Goal: Task Accomplishment & Management: Manage account settings

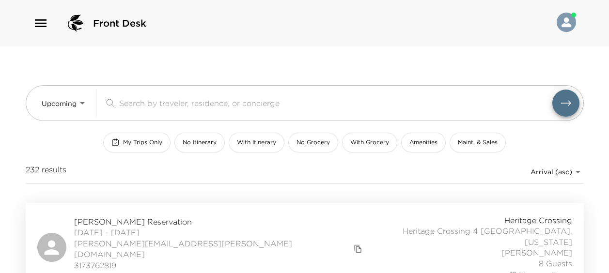
scroll to position [48, 0]
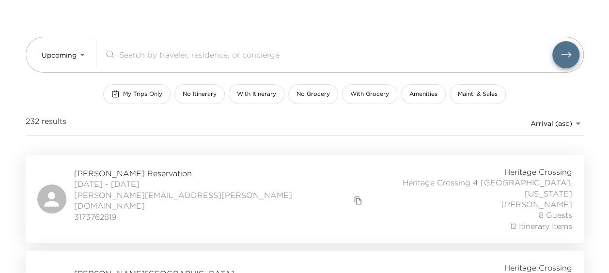
click at [114, 173] on span "[PERSON_NAME] Reservation" at bounding box center [219, 173] width 291 height 11
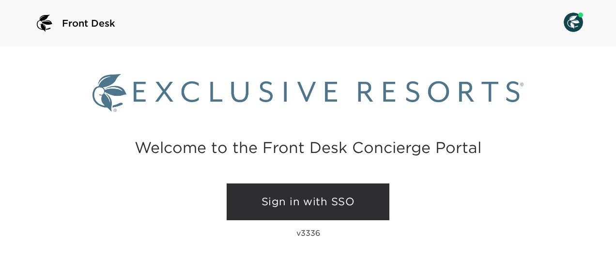
click at [356, 194] on link "Sign in with SSO" at bounding box center [308, 202] width 163 height 37
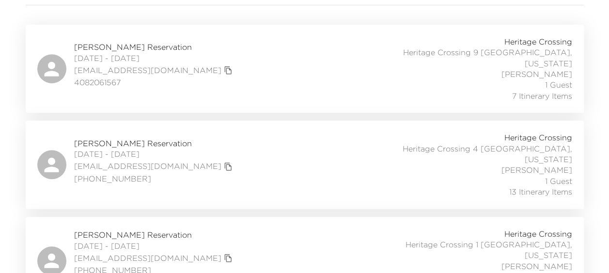
scroll to position [92, 0]
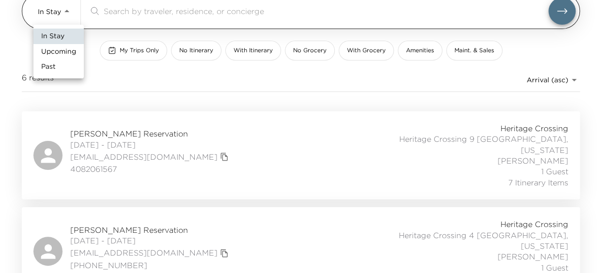
click at [49, 15] on body "Front Desk In Stay In-Stay ​ My Trips Only No Itinerary With Itinerary No Groce…" at bounding box center [304, 44] width 609 height 273
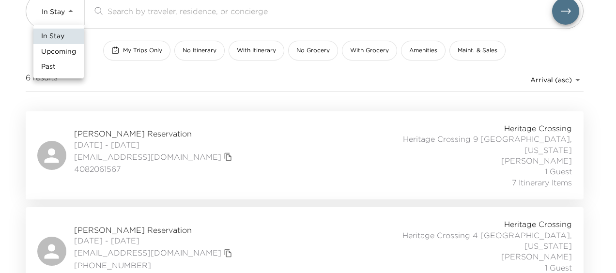
click at [57, 45] on li "Upcoming" at bounding box center [58, 52] width 50 height 16
type input "Upcoming"
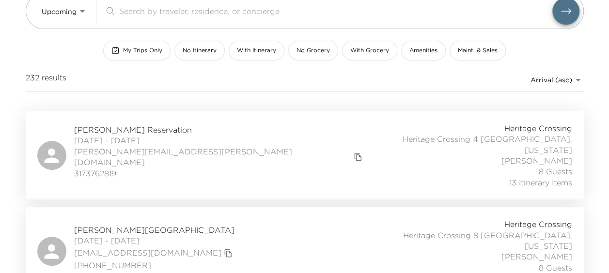
click at [146, 125] on span "Spencer Cage Reservation" at bounding box center [219, 130] width 291 height 11
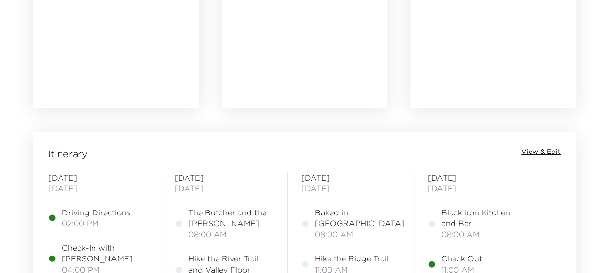
scroll to position [727, 0]
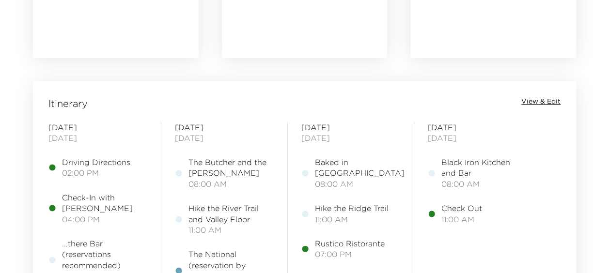
click at [531, 100] on span "View & Edit" at bounding box center [540, 102] width 39 height 10
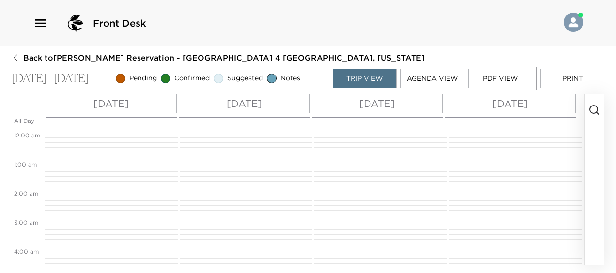
scroll to position [233, 0]
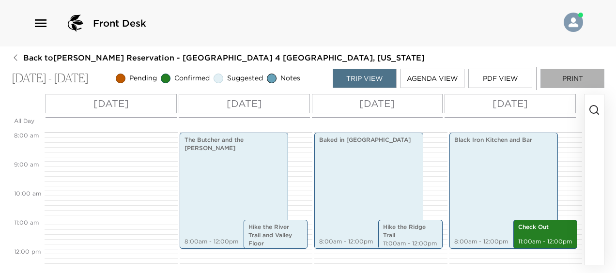
click at [568, 76] on button "Print" at bounding box center [573, 78] width 64 height 19
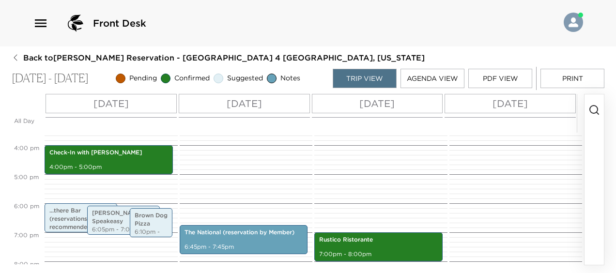
scroll to position [475, 0]
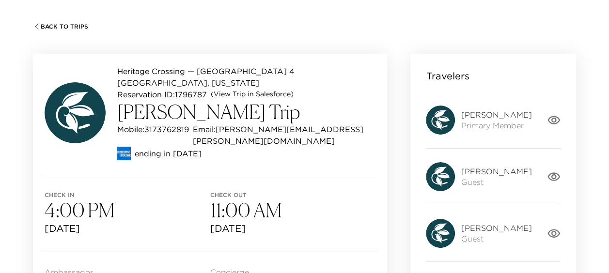
scroll to position [48, 0]
click at [74, 20] on div "Back To Trips Heritage Crossing — Heritage Crossing 4 Telluride, Colorado Reser…" at bounding box center [304, 134] width 609 height 273
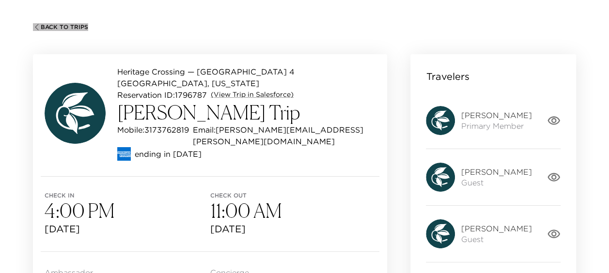
click at [73, 25] on span "Back To Trips" at bounding box center [64, 27] width 47 height 7
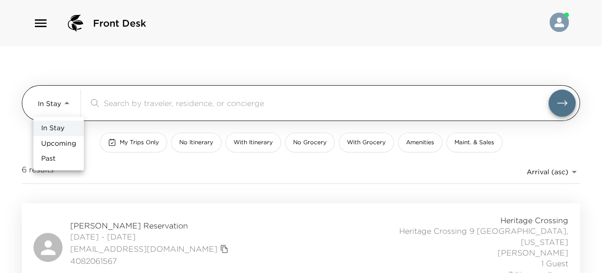
click at [70, 101] on body "Front Desk In Stay In-Stay ​ My Trips Only No Itinerary With Itinerary No Groce…" at bounding box center [304, 136] width 609 height 273
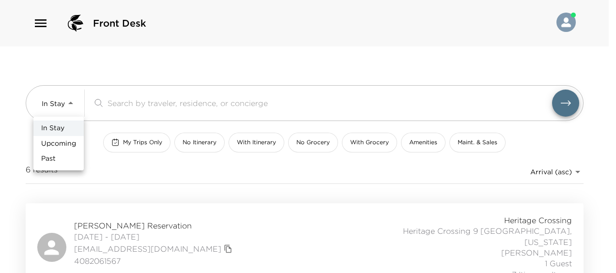
click at [66, 141] on span "Upcoming" at bounding box center [58, 144] width 35 height 10
type input "Upcoming"
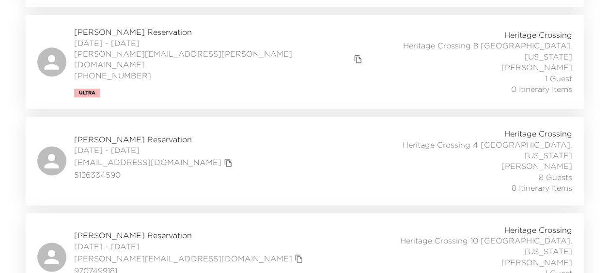
scroll to position [581, 0]
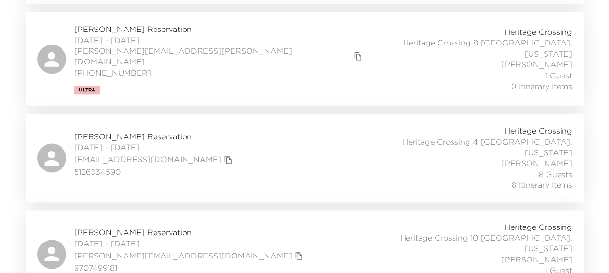
click at [126, 131] on span "Elizabeth Puett Reservation" at bounding box center [154, 136] width 161 height 11
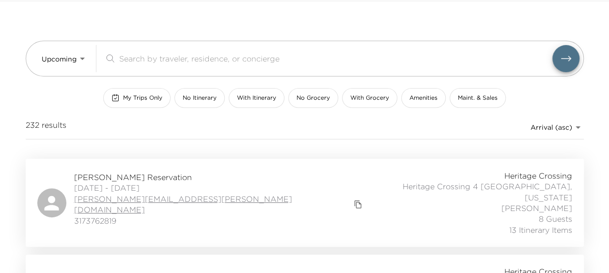
scroll to position [97, 0]
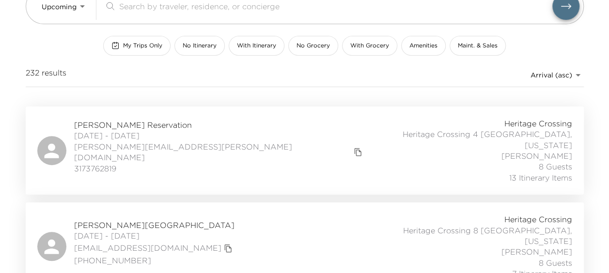
click at [141, 122] on span "Spencer Cage Reservation" at bounding box center [219, 125] width 291 height 11
click at [149, 116] on div "Spencer Cage Reservation 09/04/2025 - 09/07/2025 spencer.a.cage@gmail.com 31737…" at bounding box center [305, 151] width 558 height 88
click at [117, 130] on span "09/04/2025 - 09/07/2025" at bounding box center [219, 135] width 291 height 11
click at [116, 127] on span "[PERSON_NAME] Reservation" at bounding box center [219, 125] width 291 height 11
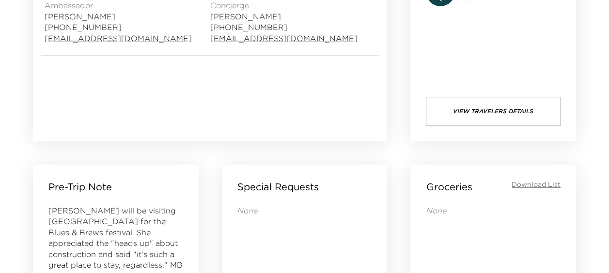
scroll to position [436, 0]
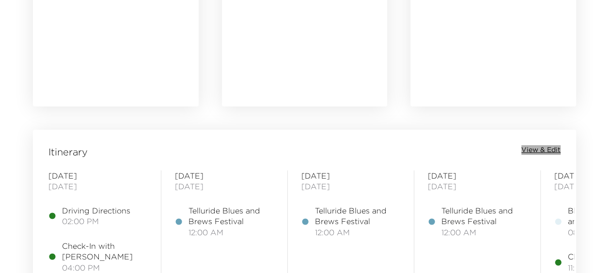
click at [538, 148] on span "View & Edit" at bounding box center [540, 150] width 39 height 10
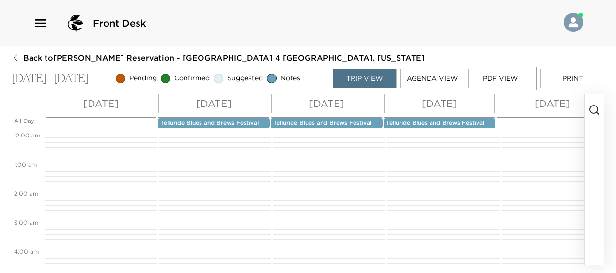
scroll to position [407, 0]
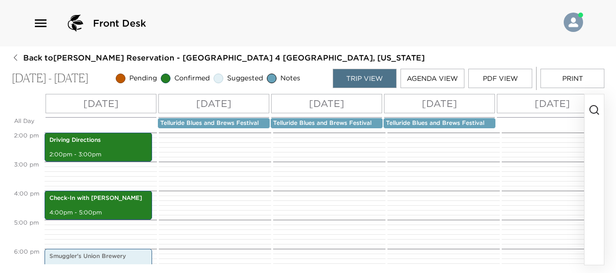
click at [600, 75] on button "Print" at bounding box center [573, 78] width 64 height 19
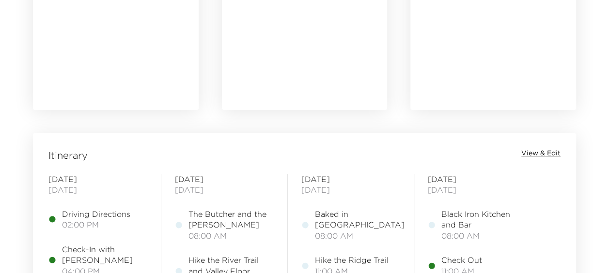
scroll to position [775, 0]
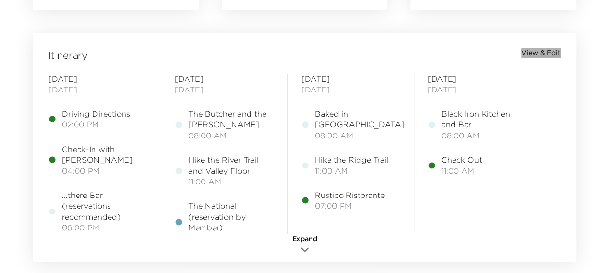
click at [551, 53] on span "View & Edit" at bounding box center [540, 53] width 39 height 10
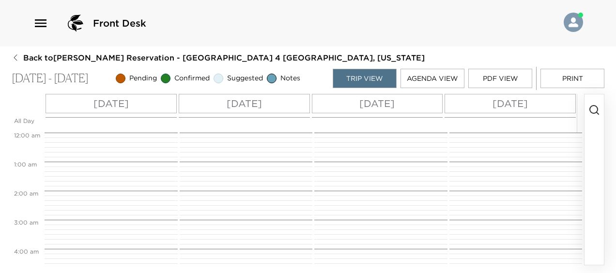
scroll to position [233, 0]
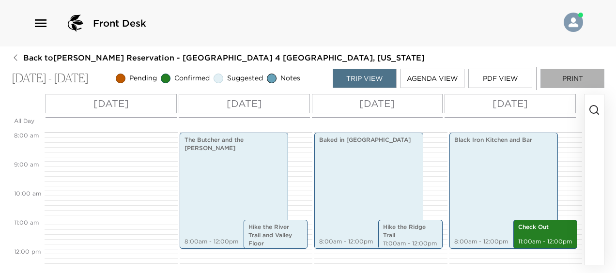
click at [585, 77] on button "Print" at bounding box center [573, 78] width 64 height 19
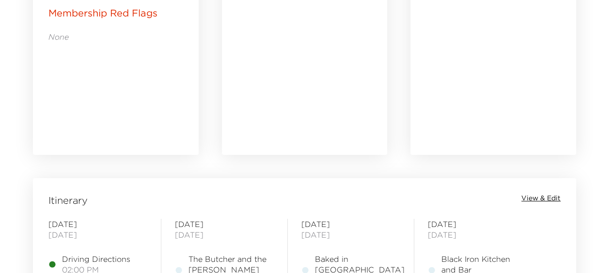
scroll to position [775, 0]
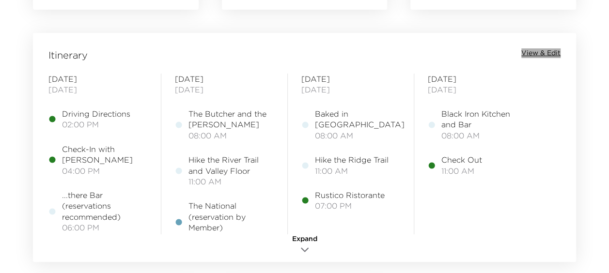
click at [539, 54] on span "View & Edit" at bounding box center [540, 53] width 39 height 10
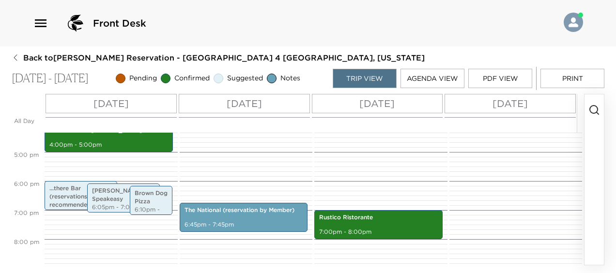
scroll to position [523, 0]
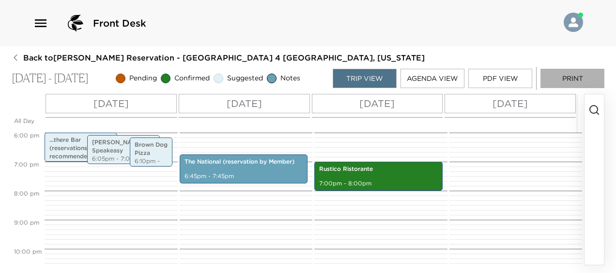
click at [574, 79] on button "Print" at bounding box center [573, 78] width 64 height 19
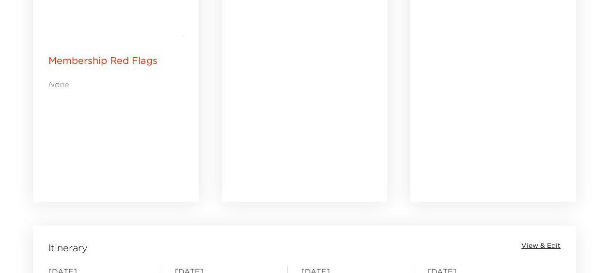
scroll to position [679, 0]
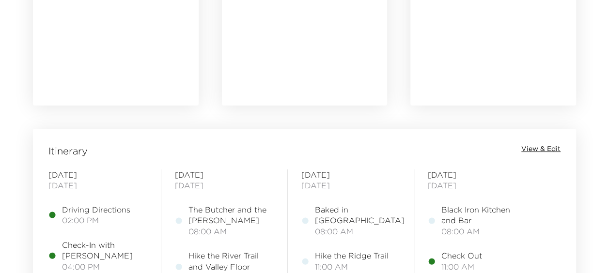
click at [546, 148] on span "View & Edit" at bounding box center [540, 149] width 39 height 10
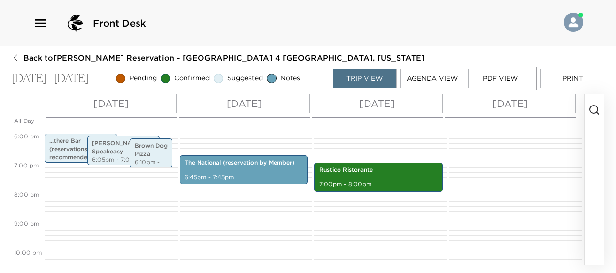
scroll to position [523, 0]
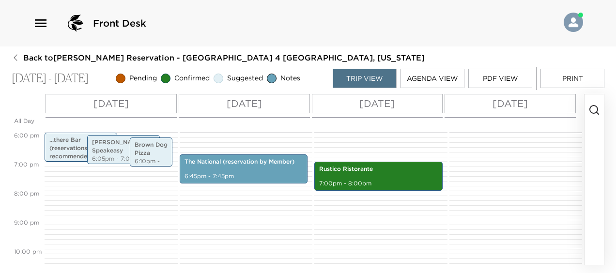
click at [435, 74] on button "Agenda View" at bounding box center [433, 78] width 64 height 19
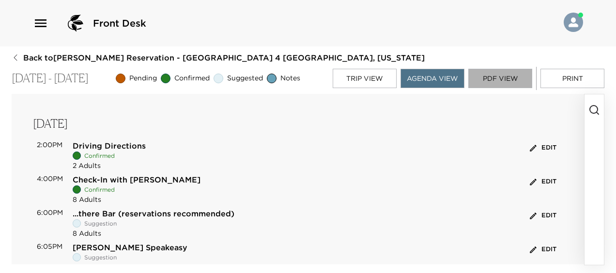
click at [515, 82] on button "PDF View" at bounding box center [501, 78] width 64 height 19
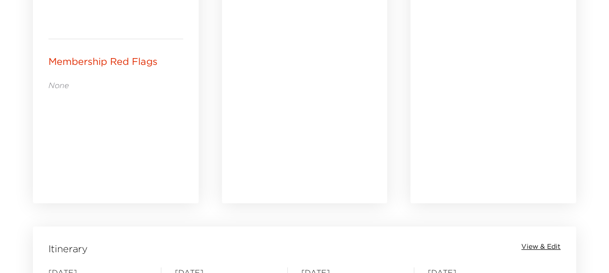
scroll to position [775, 0]
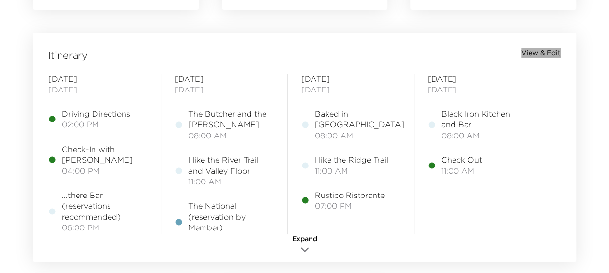
click at [538, 52] on span "View & Edit" at bounding box center [540, 53] width 39 height 10
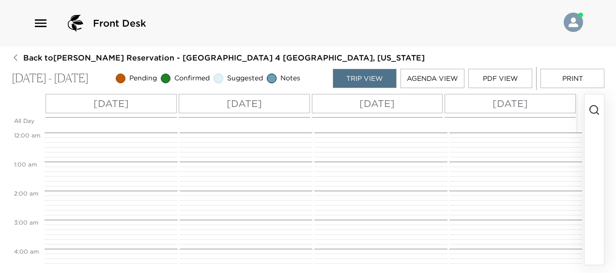
scroll to position [233, 0]
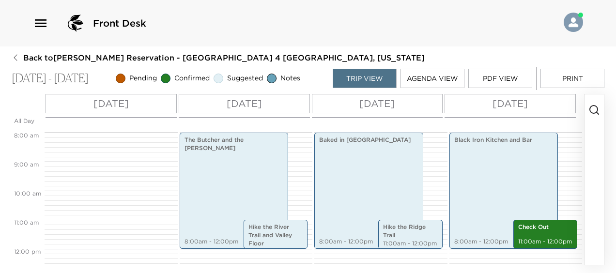
click at [569, 79] on button "Print" at bounding box center [573, 78] width 64 height 19
